Goal: Find specific page/section: Find specific page/section

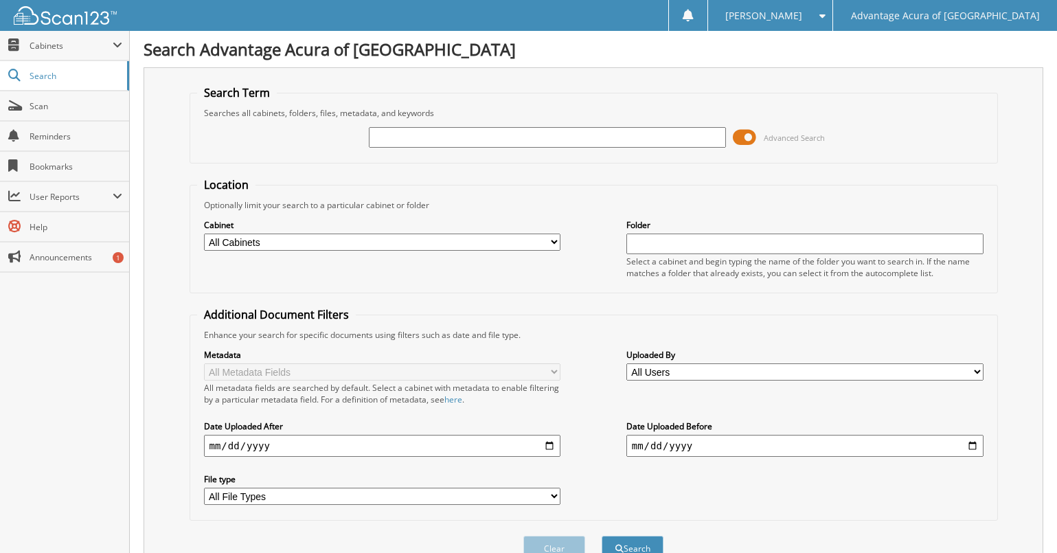
click at [396, 144] on input "text" at bounding box center [547, 137] width 357 height 21
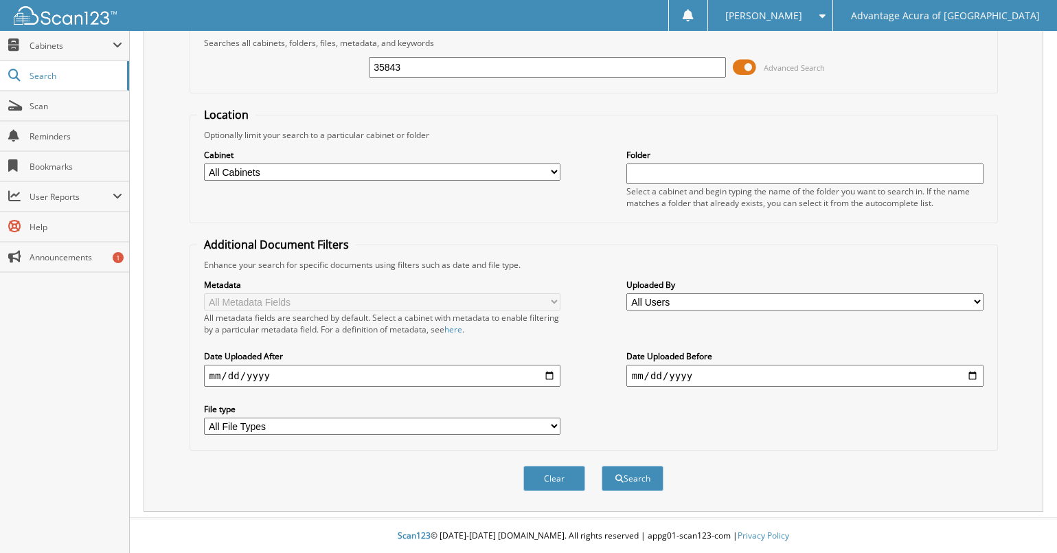
scroll to position [71, 0]
type input "35843"
click at [636, 479] on button "Search" at bounding box center [632, 478] width 62 height 25
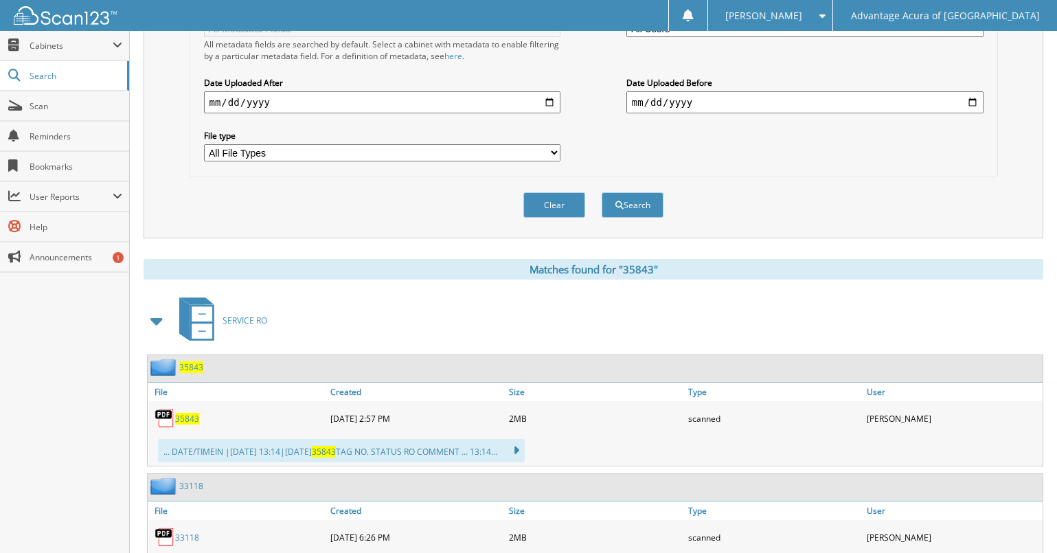
scroll to position [590, 0]
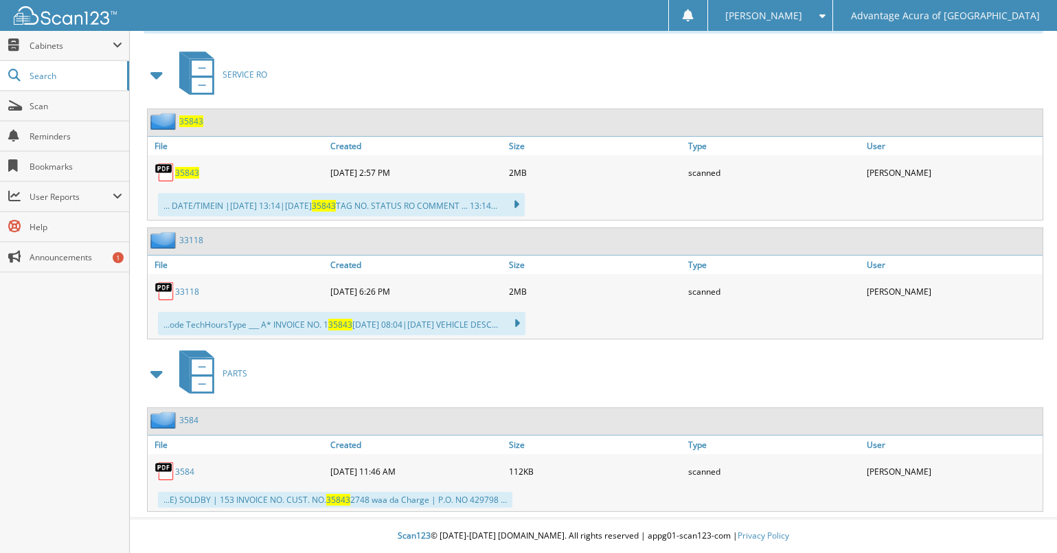
click at [183, 472] on link "3584" at bounding box center [184, 472] width 19 height 12
click at [185, 469] on link "3584" at bounding box center [184, 472] width 19 height 12
click at [165, 469] on img at bounding box center [164, 471] width 21 height 21
drag, startPoint x: 165, startPoint y: 469, endPoint x: 498, endPoint y: 367, distance: 348.2
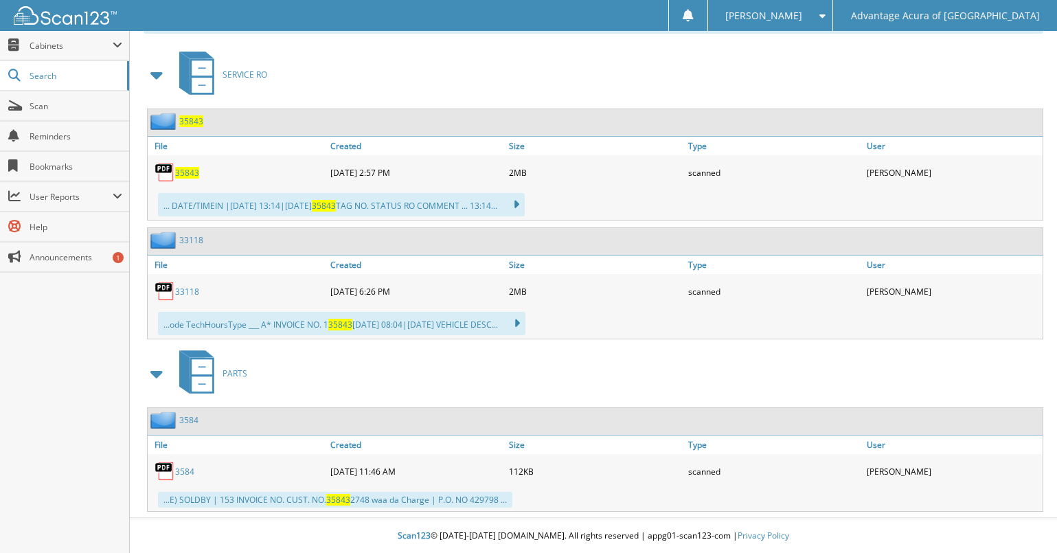
click at [498, 367] on div "PARTS" at bounding box center [593, 373] width 899 height 54
